Goal: Information Seeking & Learning: Learn about a topic

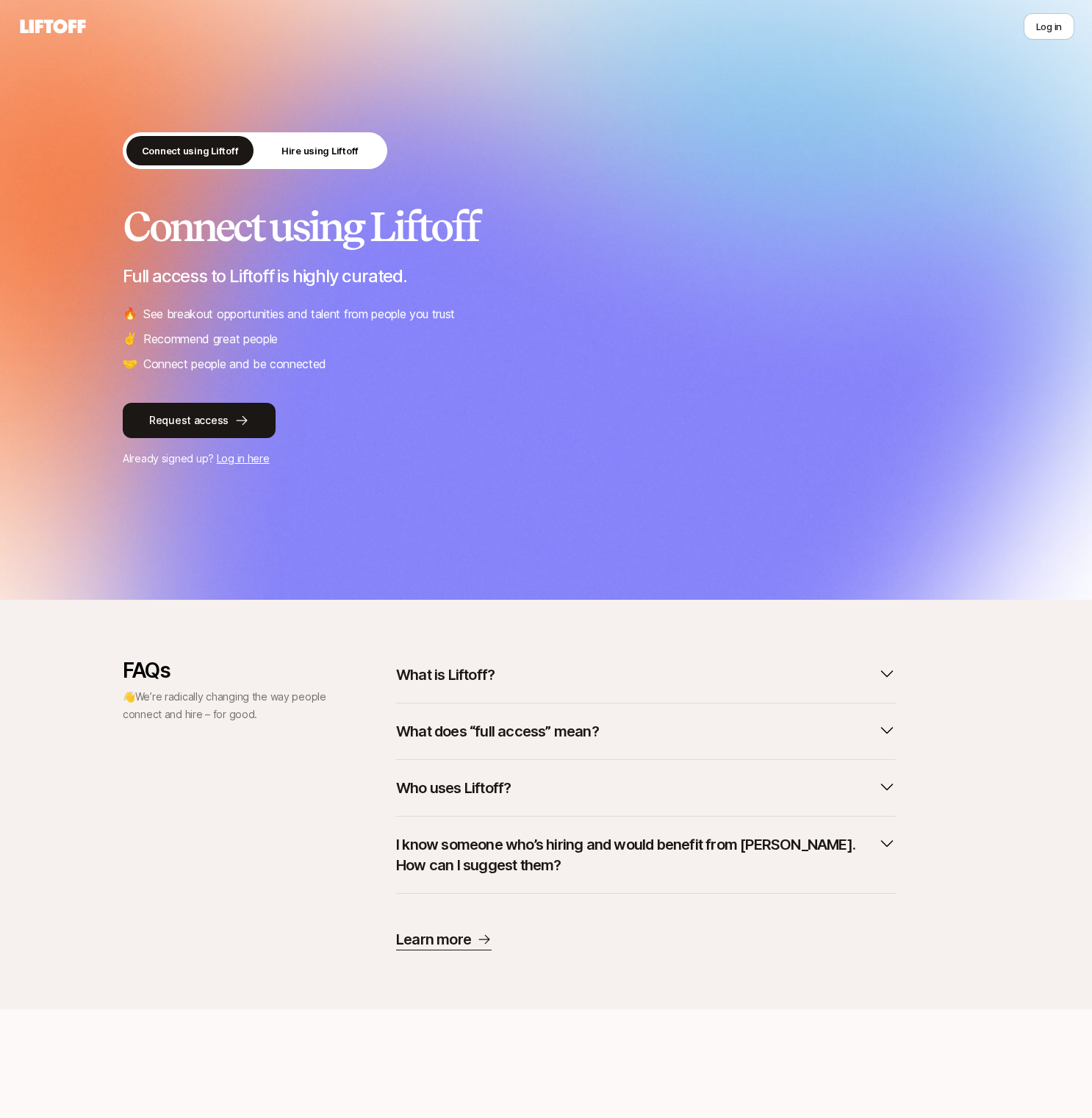
click at [362, 303] on div "Connect using Liftoff Full access to Liftoff is highly curated. 🔥 See breakout …" at bounding box center [545, 288] width 846 height 169
click at [362, 302] on div "Connect using Liftoff Full access to Liftoff is highly curated. 🔥 See breakout …" at bounding box center [545, 288] width 846 height 169
click at [222, 330] on p "Recommend great people" at bounding box center [210, 338] width 134 height 19
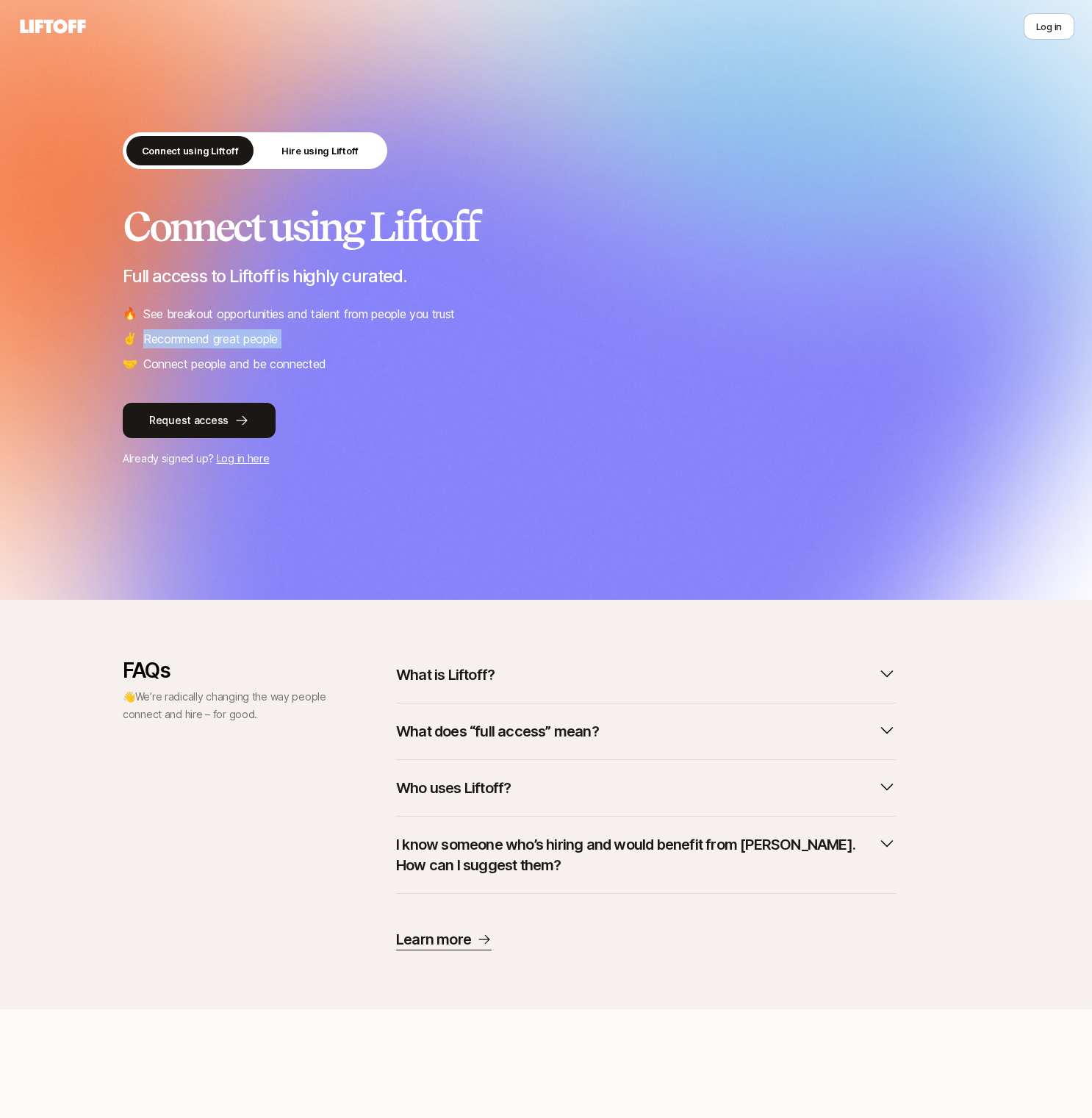
click at [222, 330] on p "Recommend great people" at bounding box center [210, 338] width 134 height 19
click at [269, 365] on p "Connect people and be connected" at bounding box center [235, 363] width 183 height 19
click at [276, 343] on p "Recommend great people" at bounding box center [210, 338] width 134 height 19
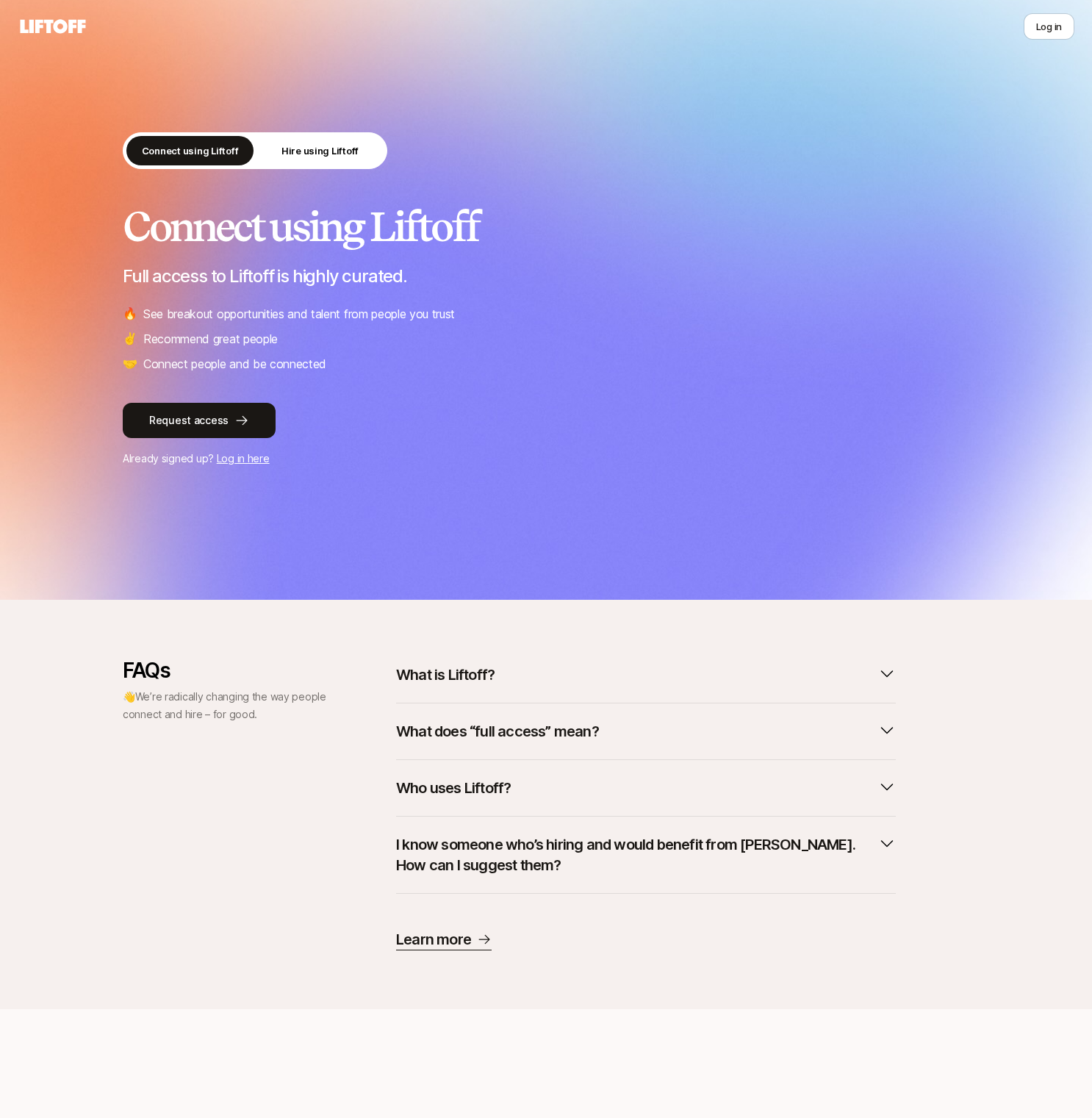
click at [276, 343] on p "Recommend great people" at bounding box center [210, 338] width 134 height 19
click at [271, 708] on p "👋 We’re radically changing the way people connect and hire – for good." at bounding box center [225, 705] width 206 height 35
click at [270, 707] on p "👋 We’re radically changing the way people connect and hire – for good." at bounding box center [225, 705] width 206 height 35
drag, startPoint x: 269, startPoint y: 707, endPoint x: 288, endPoint y: 705, distance: 19.1
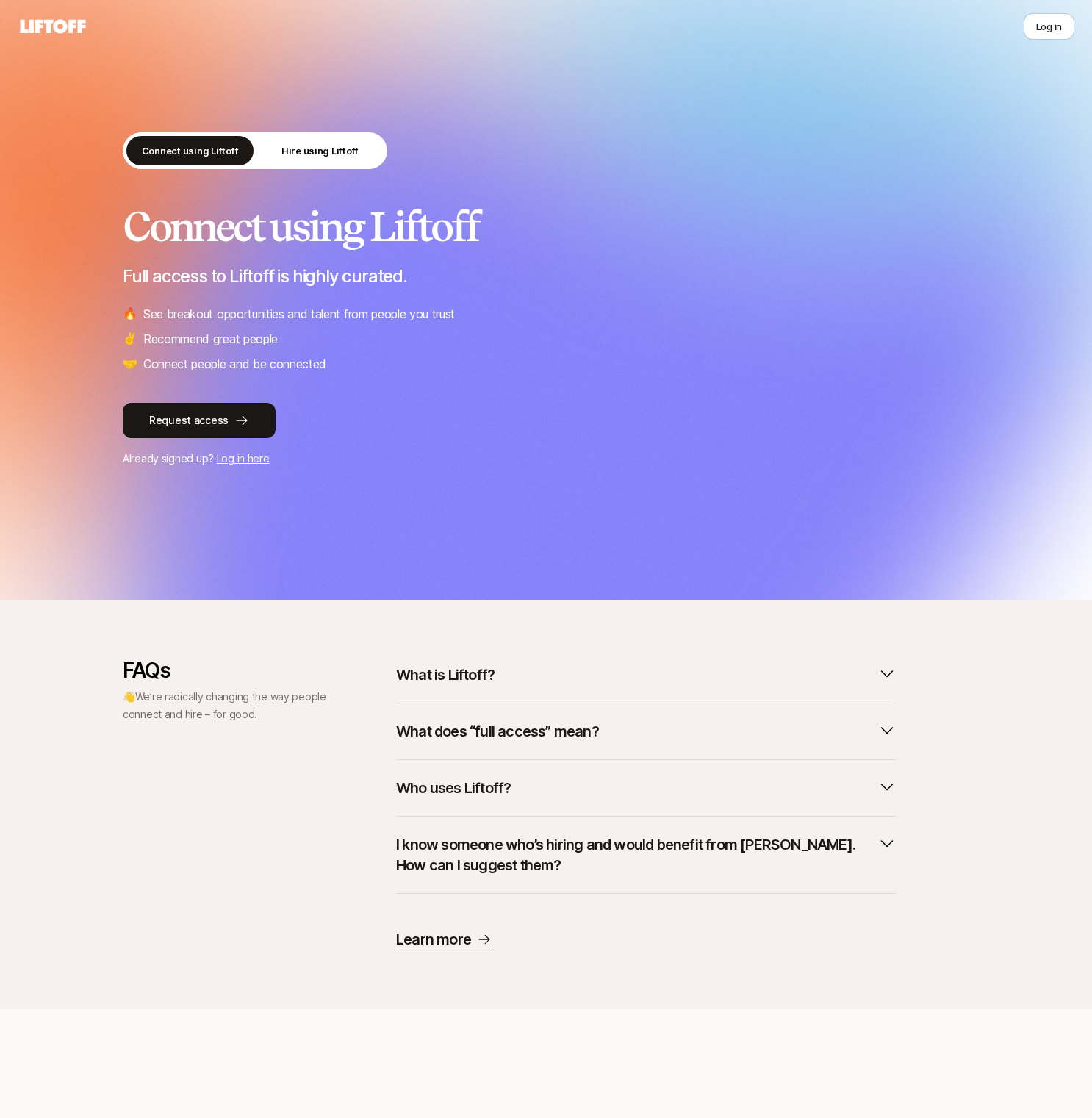
click at [269, 707] on p "👋 We’re radically changing the way people connect and hire – for good." at bounding box center [225, 705] width 206 height 35
click at [627, 708] on div "What does “full access” mean?" at bounding box center [645, 731] width 499 height 57
click at [624, 683] on button "What is Liftoff?" at bounding box center [645, 674] width 499 height 33
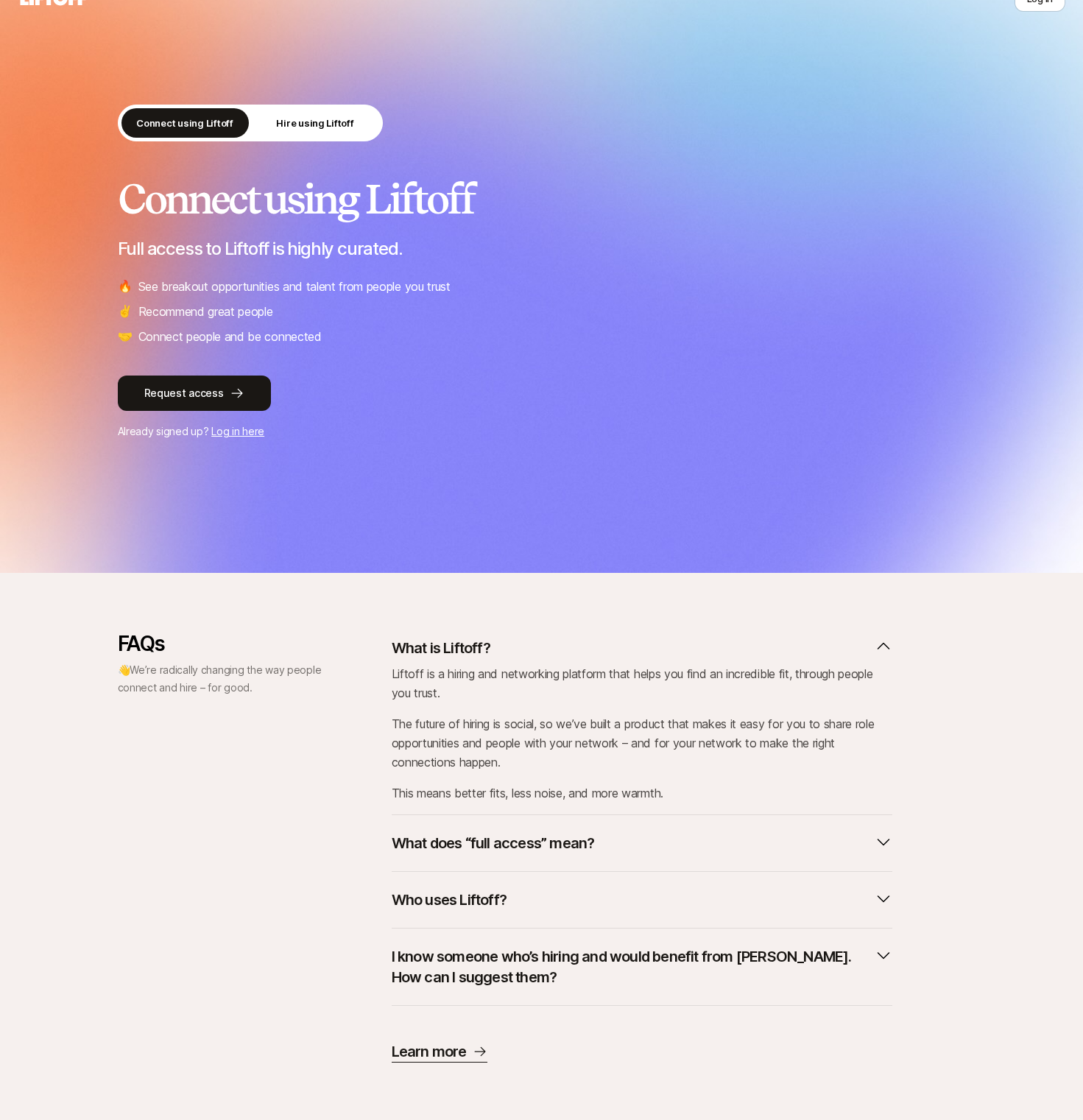
scroll to position [30, 0]
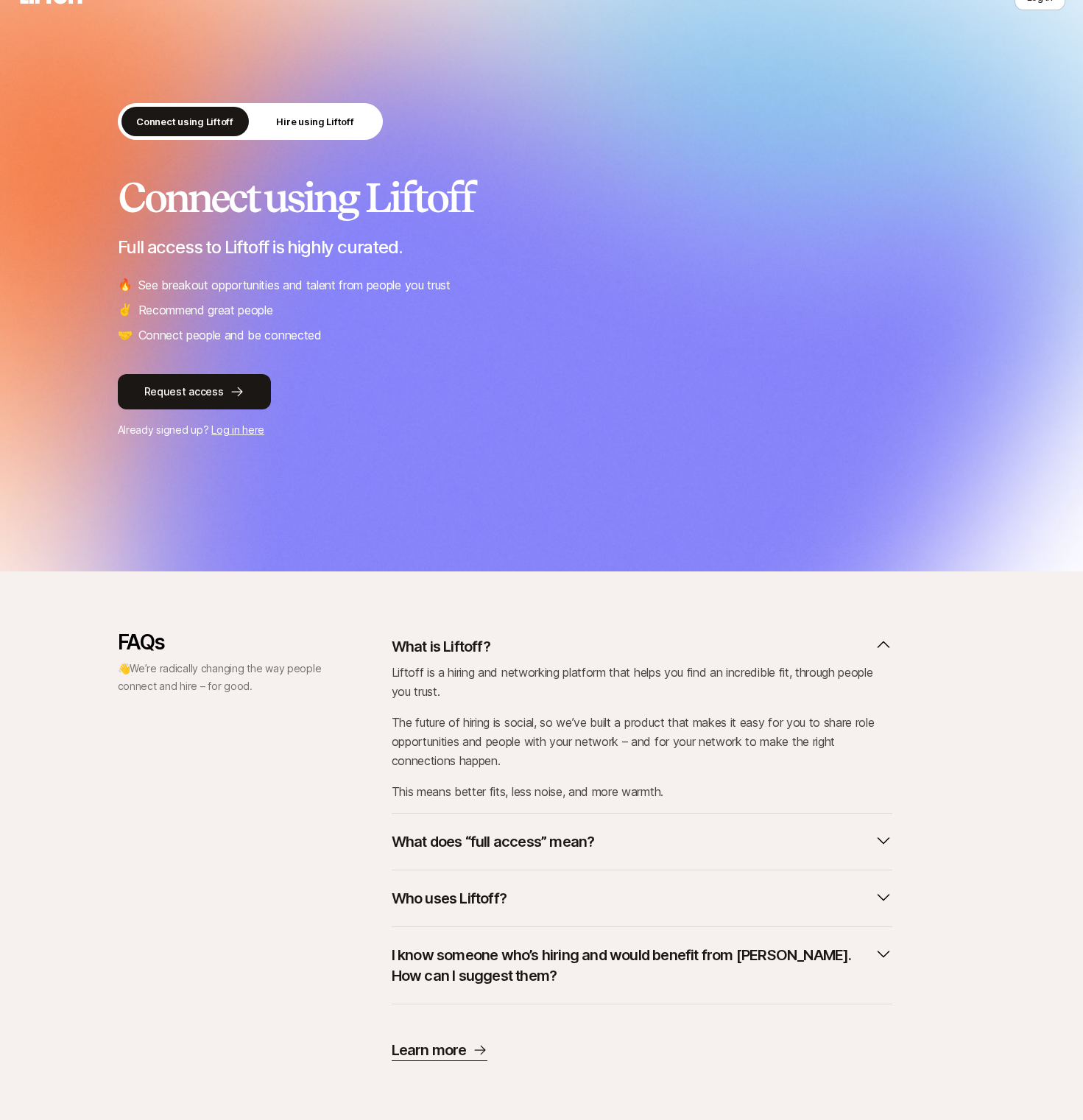
click at [611, 843] on button "What does “full access” mean?" at bounding box center [642, 841] width 500 height 33
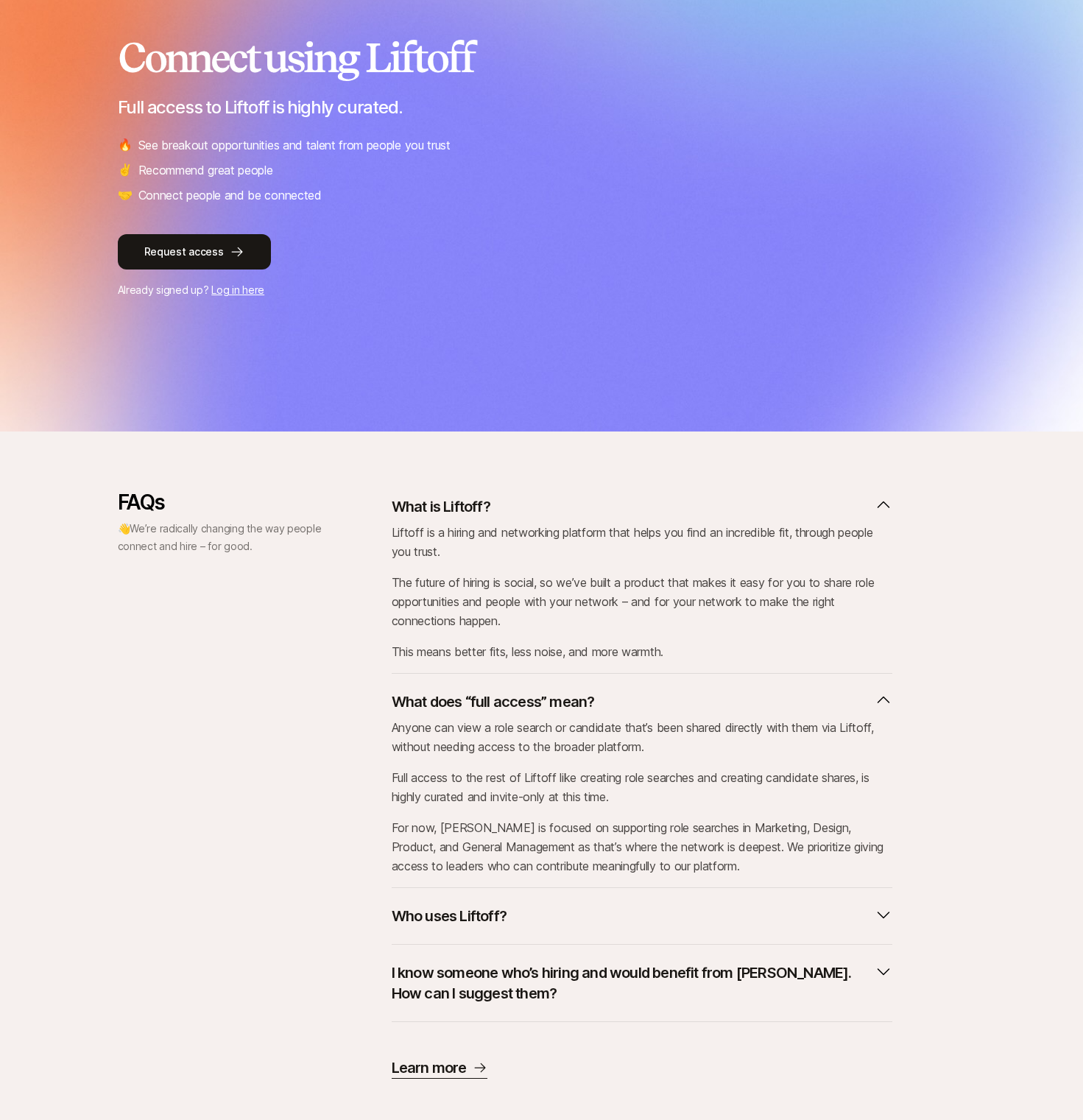
scroll to position [187, 0]
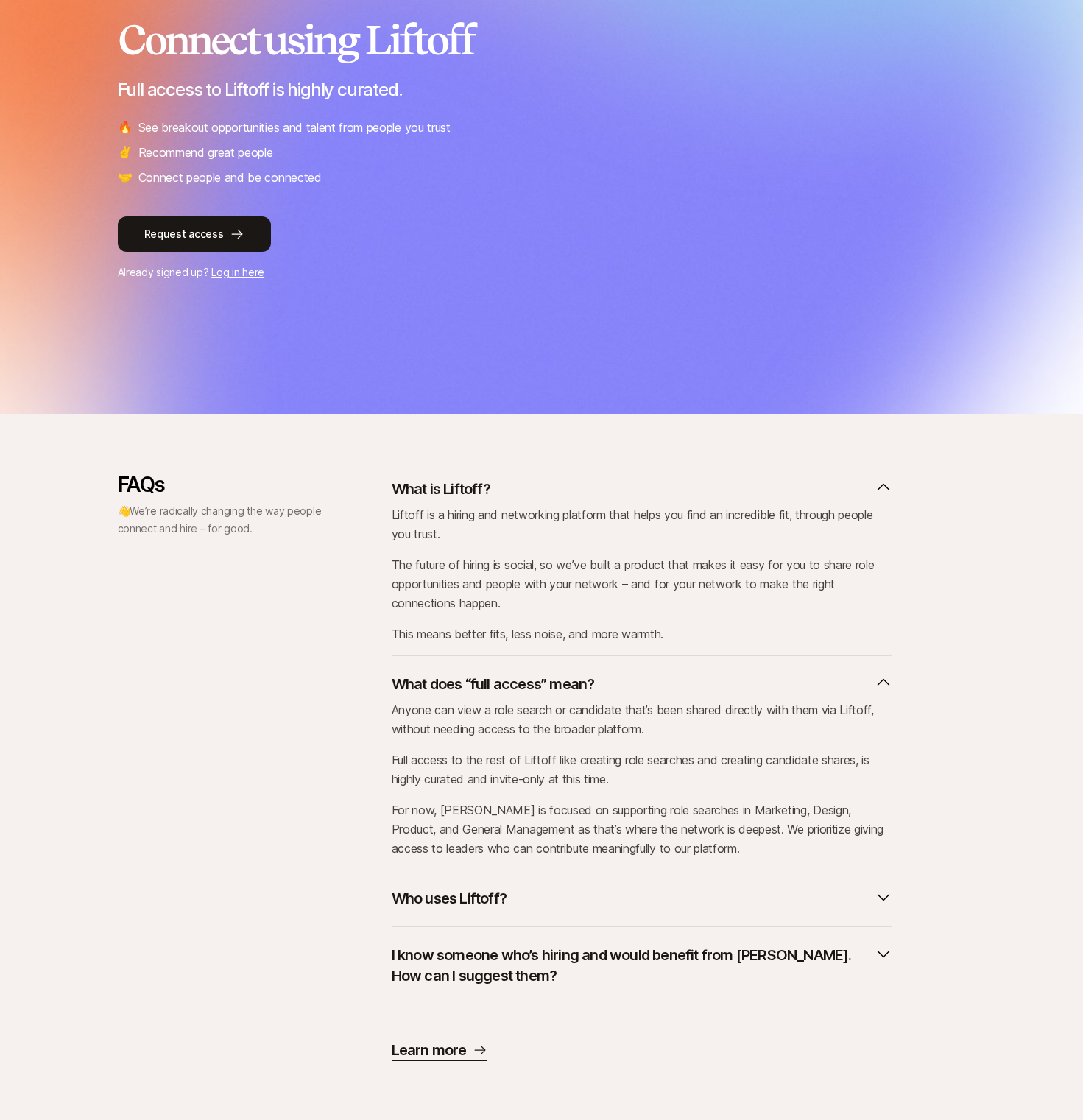
click at [468, 893] on p "Who uses Liftoff?" at bounding box center [448, 898] width 115 height 21
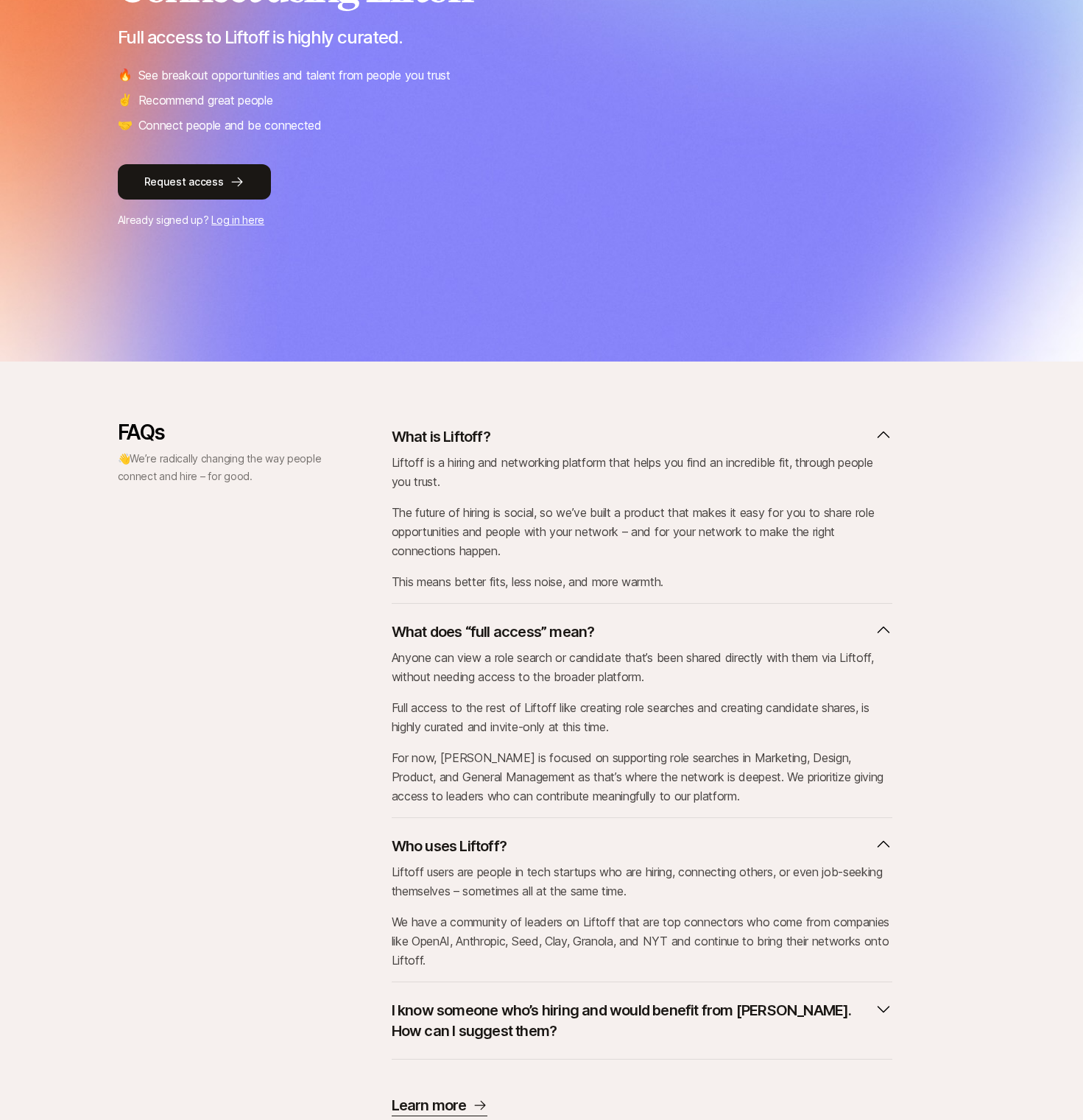
scroll to position [295, 0]
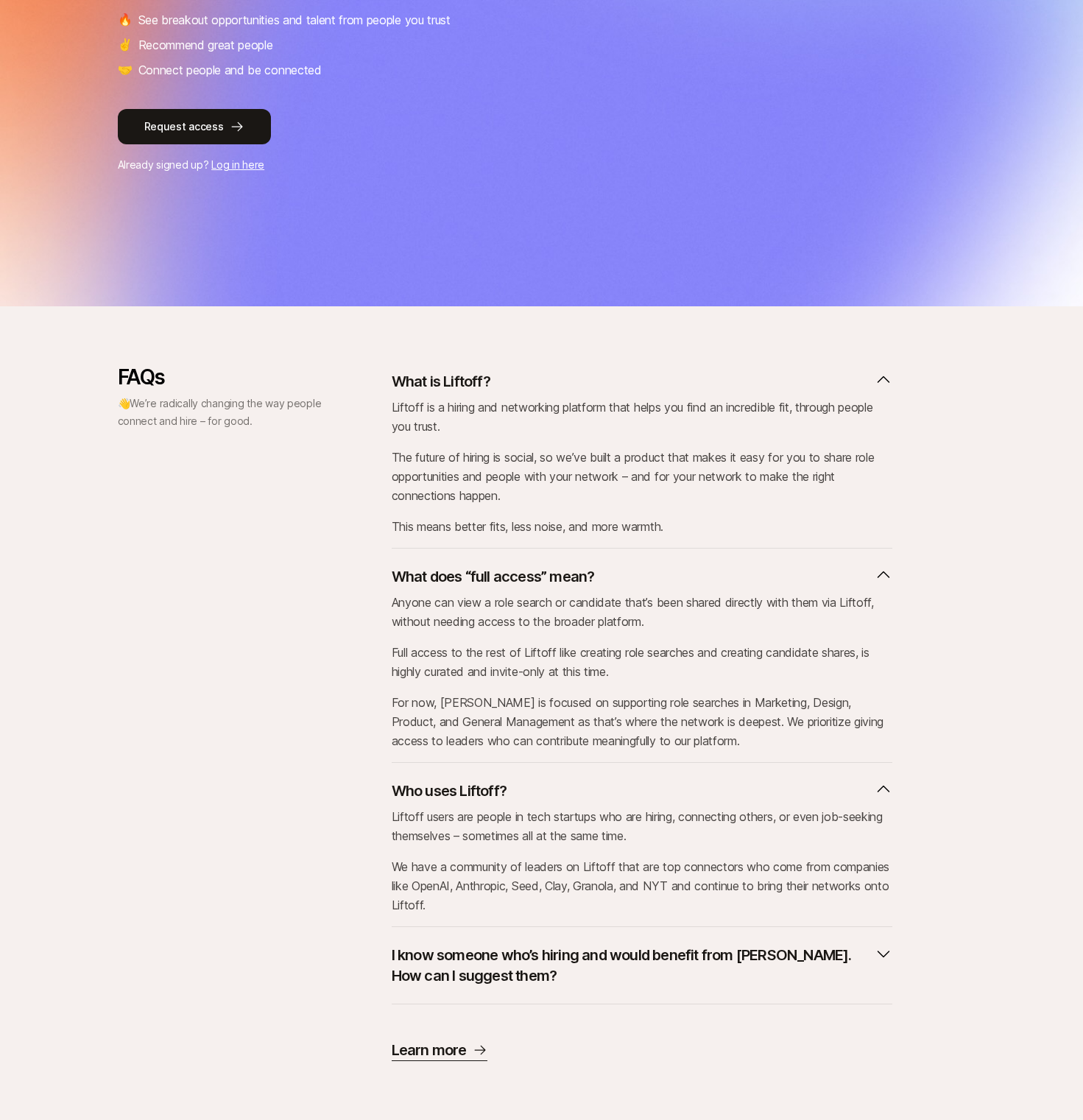
click at [500, 974] on p "I know someone who’s hiring and would benefit from [PERSON_NAME]. How can I sug…" at bounding box center [630, 965] width 477 height 41
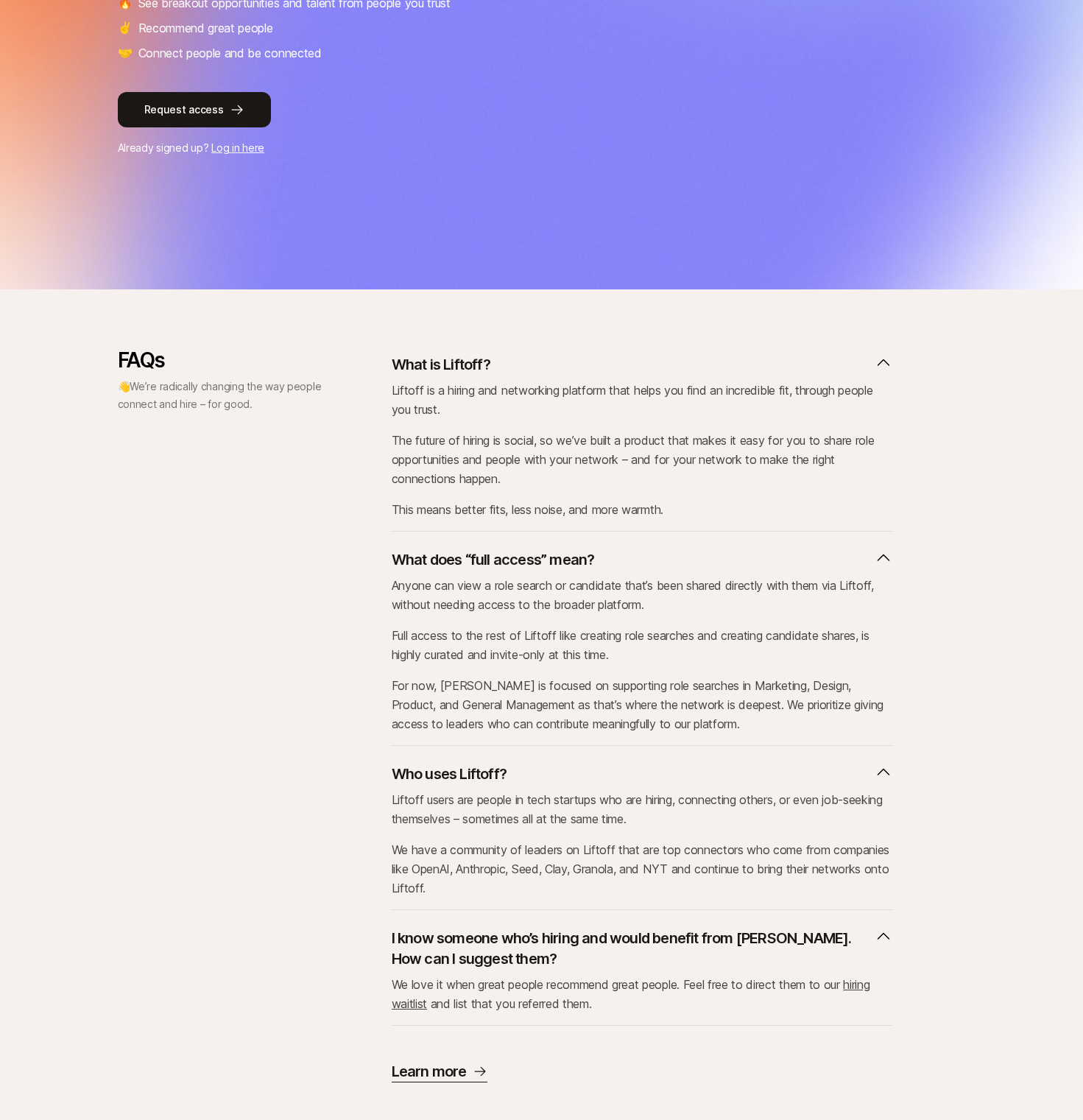
scroll to position [333, 0]
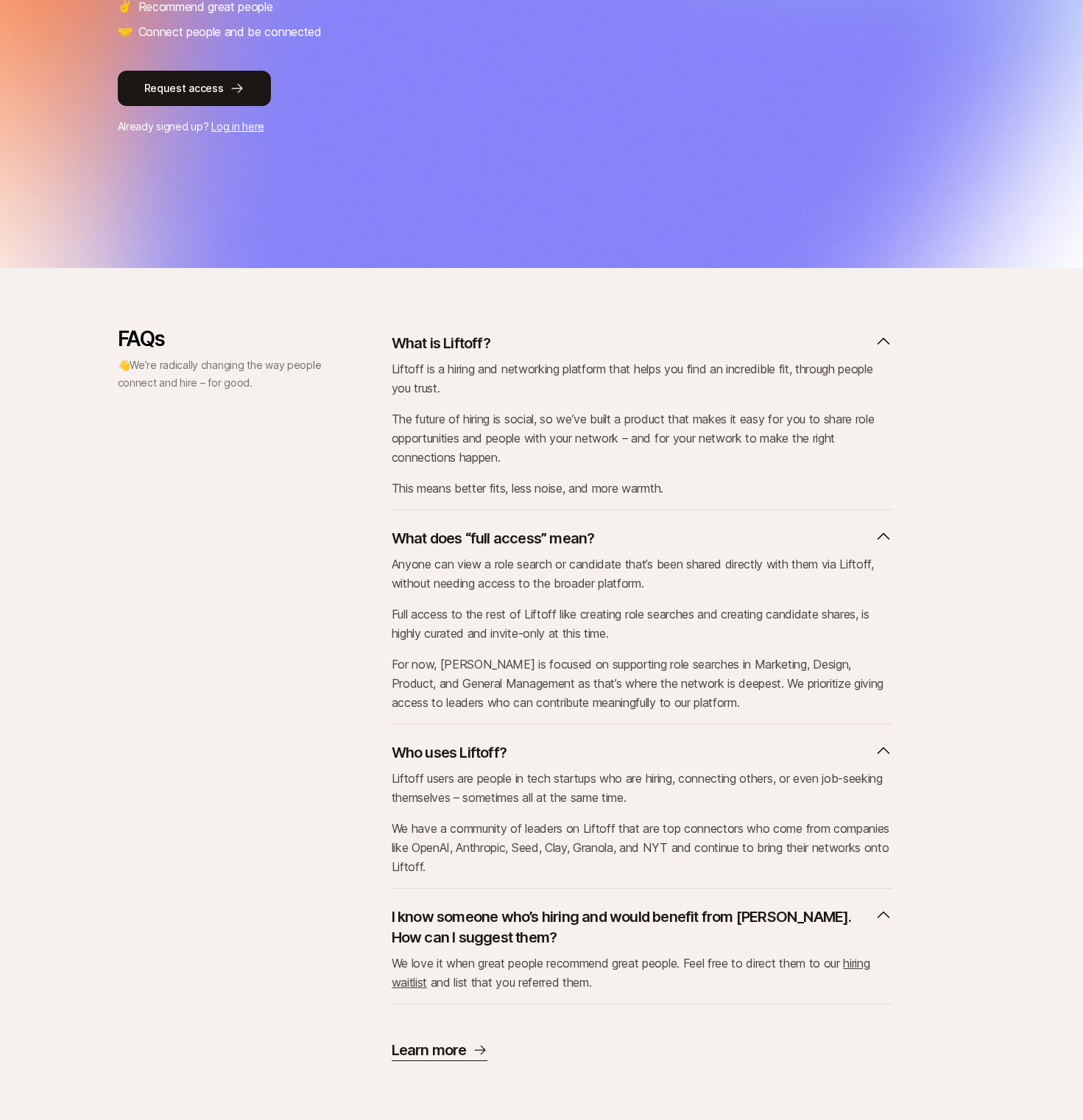
click at [534, 834] on p "We have a community of leaders on Liftoff that are top connectors who come from…" at bounding box center [642, 848] width 500 height 58
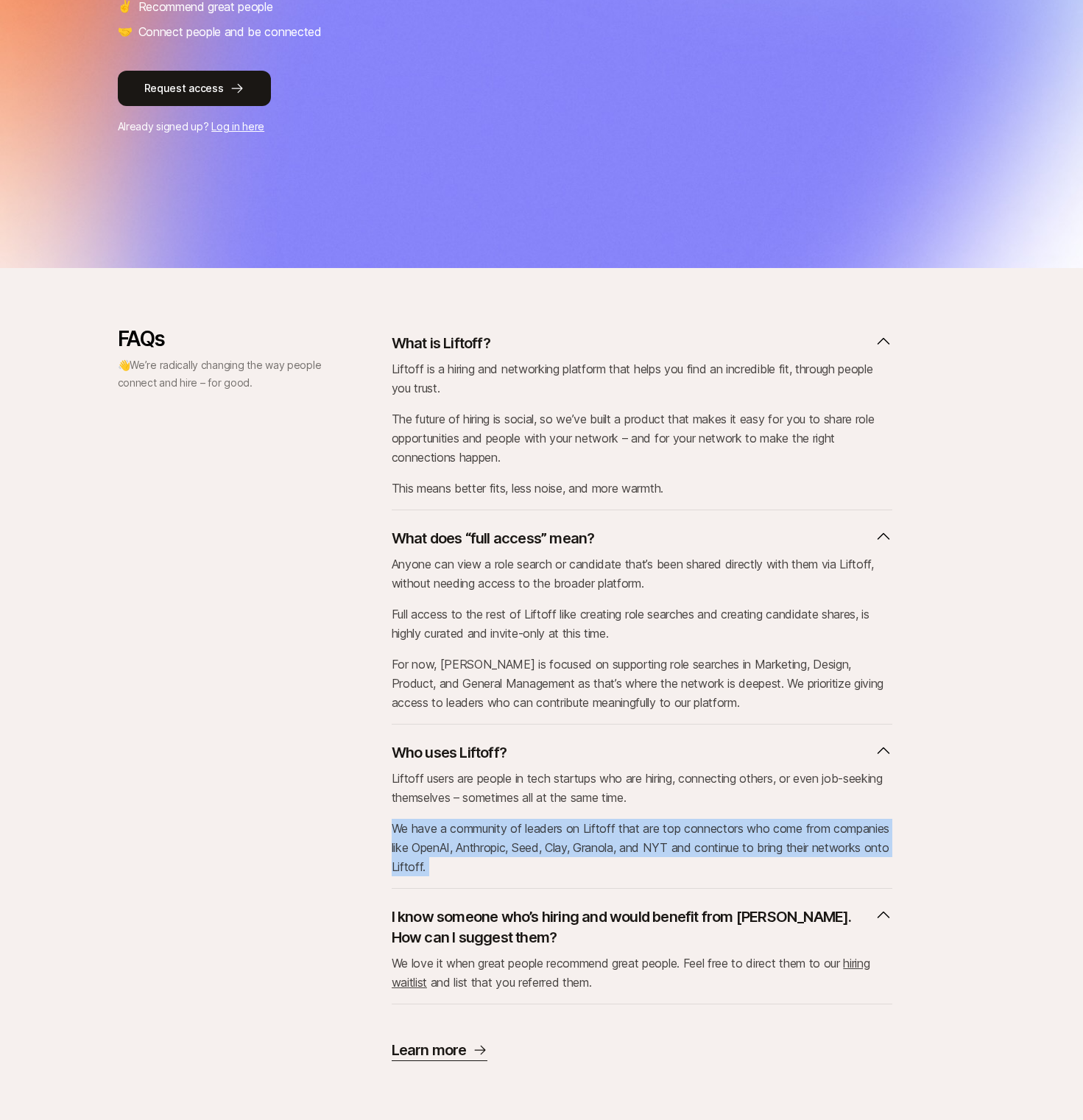
click at [534, 834] on p "We have a community of leaders on Liftoff that are top connectors who come from…" at bounding box center [642, 848] width 500 height 58
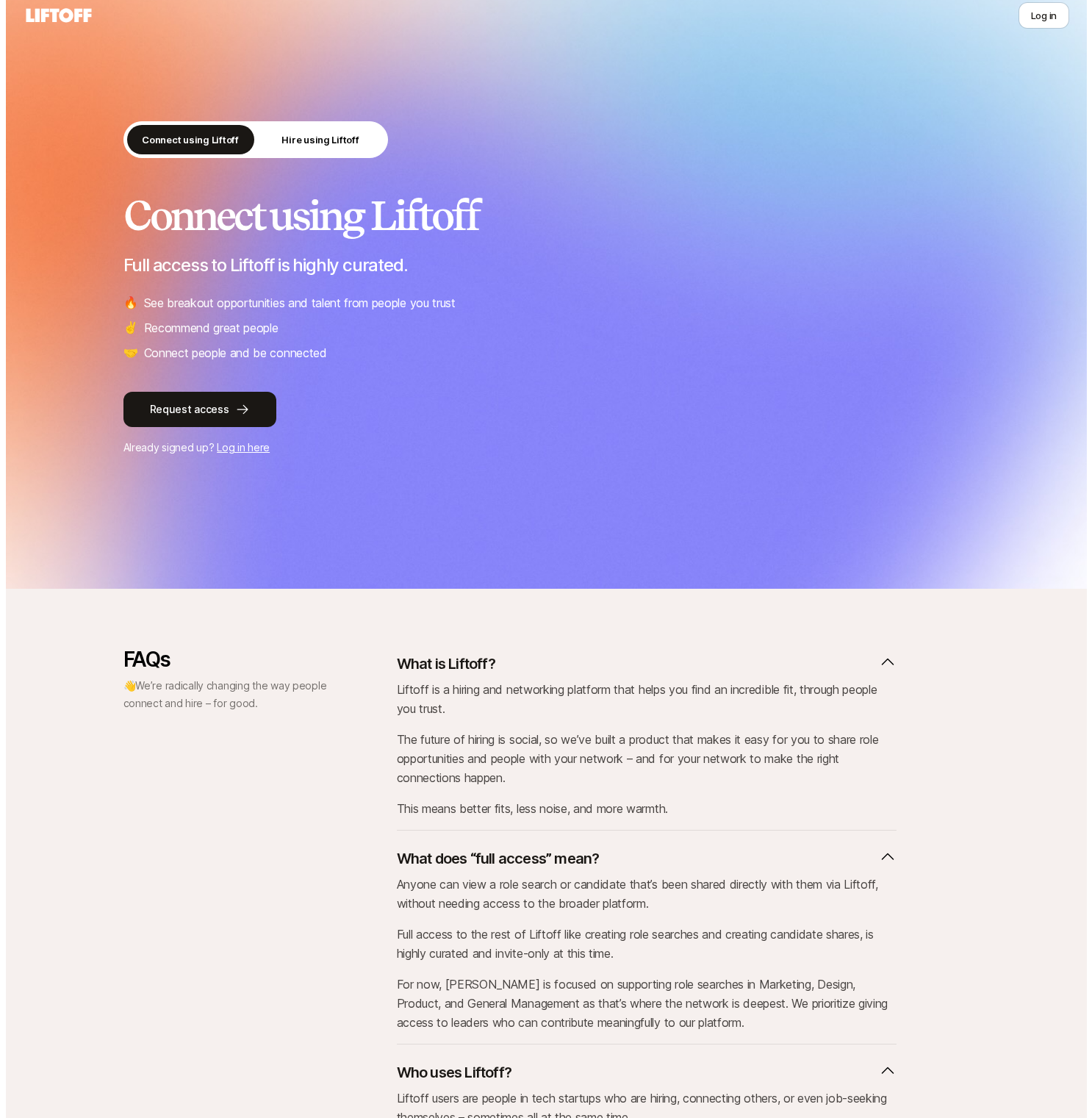
scroll to position [0, 0]
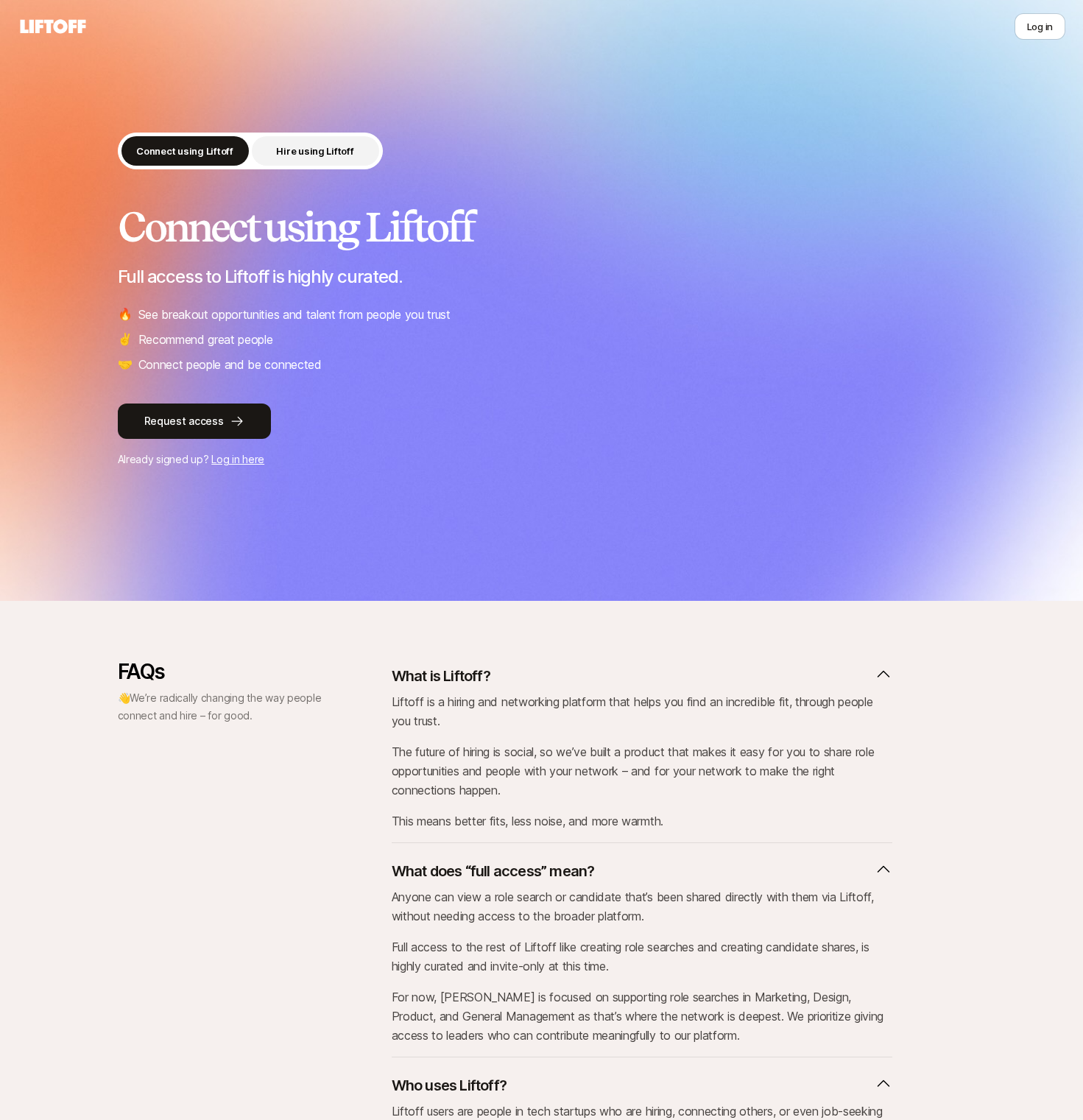
click at [323, 142] on button "Hire using Liftoff" at bounding box center [316, 151] width 128 height 30
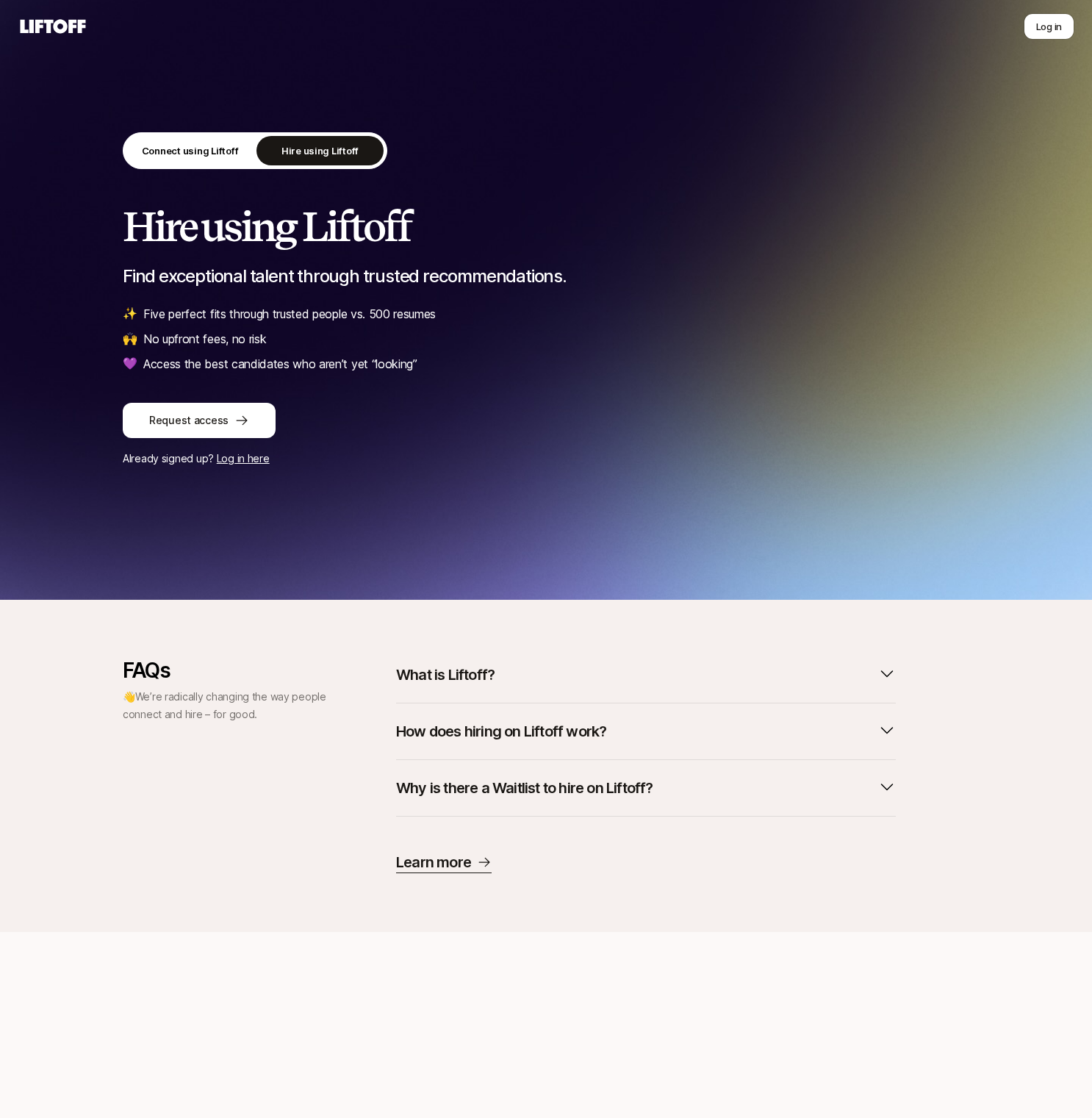
click at [310, 274] on p "Find exceptional talent through trusted recommendations." at bounding box center [545, 277] width 846 height 21
click at [310, 273] on p "Find exceptional talent through trusted recommendations." at bounding box center [545, 277] width 846 height 21
click at [310, 336] on li "🙌 No upfront fees, no risk" at bounding box center [545, 338] width 846 height 19
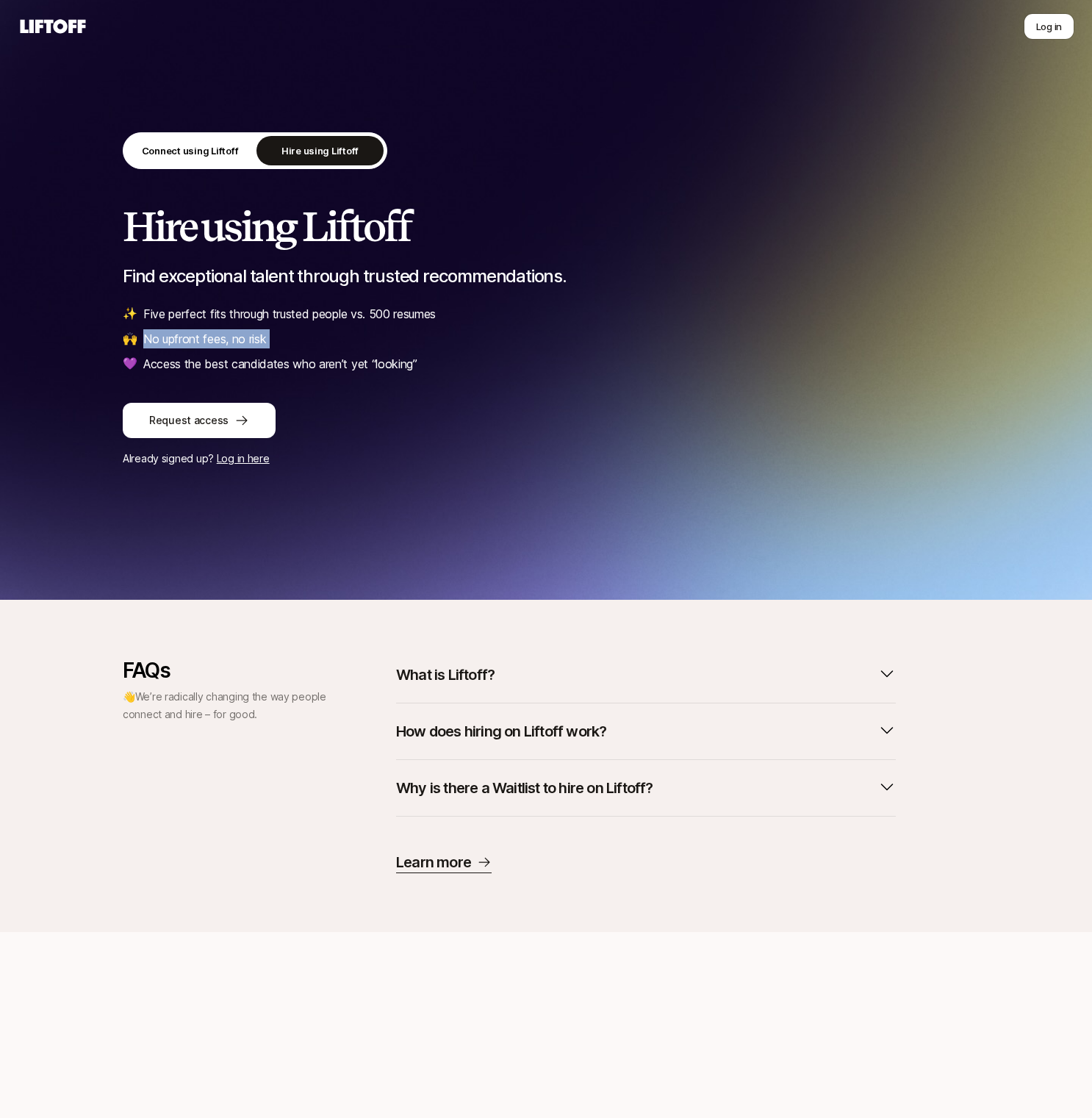
click at [310, 336] on li "🙌 No upfront fees, no risk" at bounding box center [545, 338] width 846 height 19
click at [325, 319] on p "Five perfect fits through trusted people vs. 500 resumes" at bounding box center [289, 313] width 292 height 19
click at [332, 382] on div "Connect using Liftoff Hire using Liftoff Hire using Liftoff Find exceptional ta…" at bounding box center [545, 299] width 846 height 335
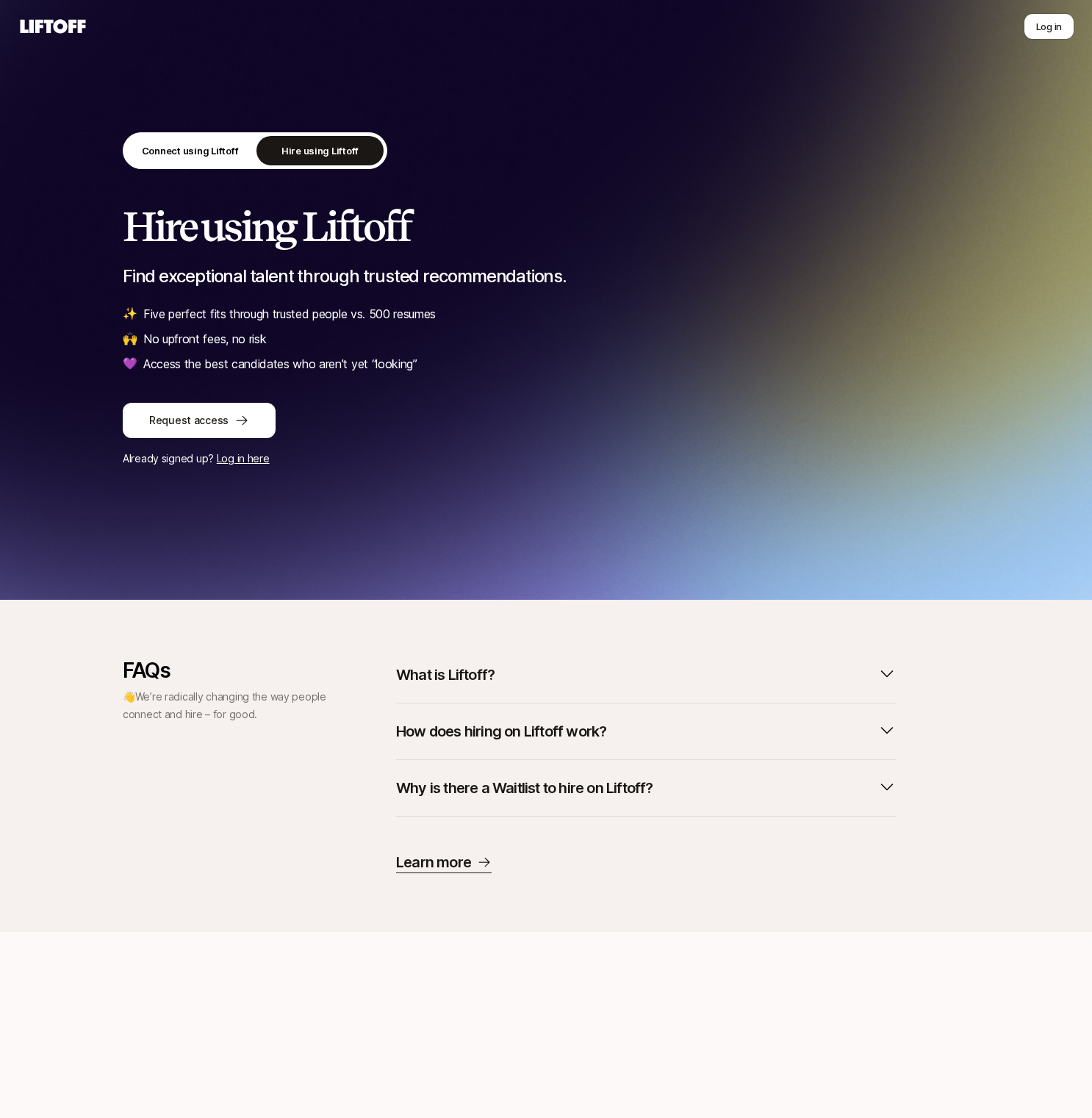
click at [332, 382] on div "Connect using Liftoff Hire using Liftoff Hire using Liftoff Find exceptional ta…" at bounding box center [545, 299] width 846 height 335
click at [346, 314] on p "Five perfect fits through trusted people vs. 500 resumes" at bounding box center [289, 313] width 292 height 19
